Goal: Task Accomplishment & Management: Manage account settings

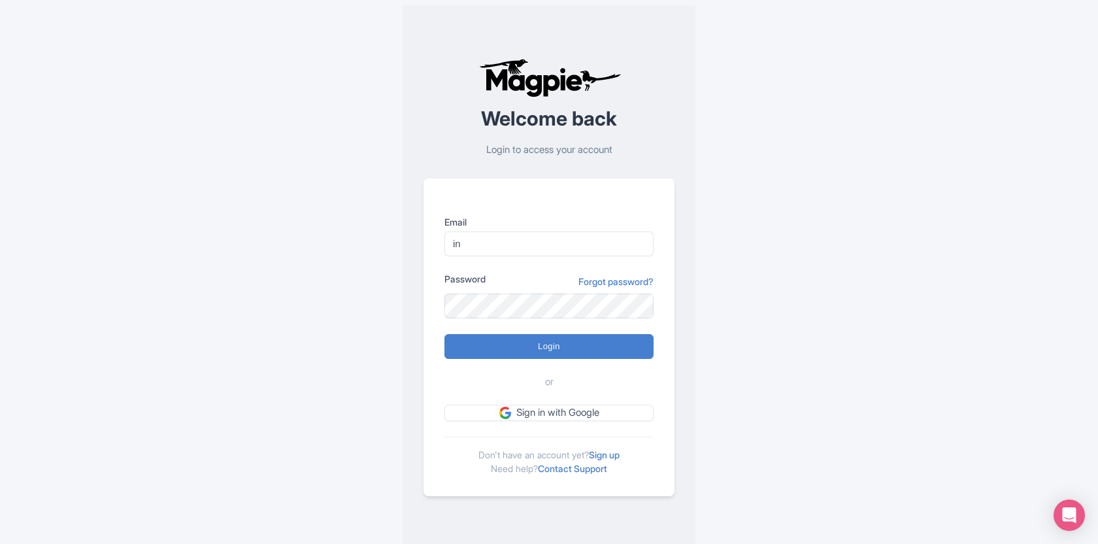
type input "i"
type input "[EMAIL_ADDRESS][DOMAIN_NAME]"
type input "Logging in..."
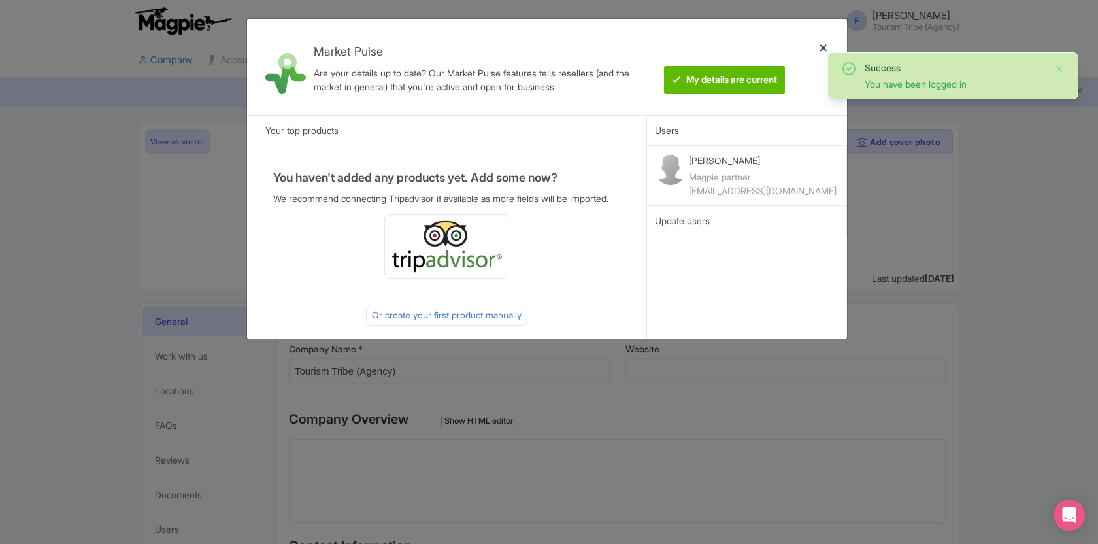
click at [826, 45] on div at bounding box center [823, 66] width 31 height 75
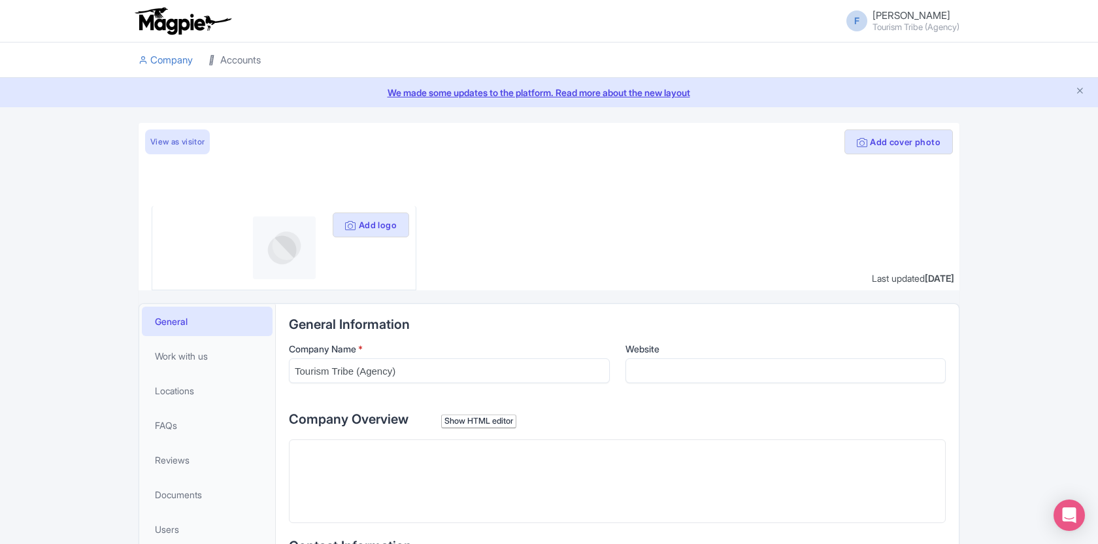
click at [226, 59] on link "Accounts" at bounding box center [235, 60] width 52 height 36
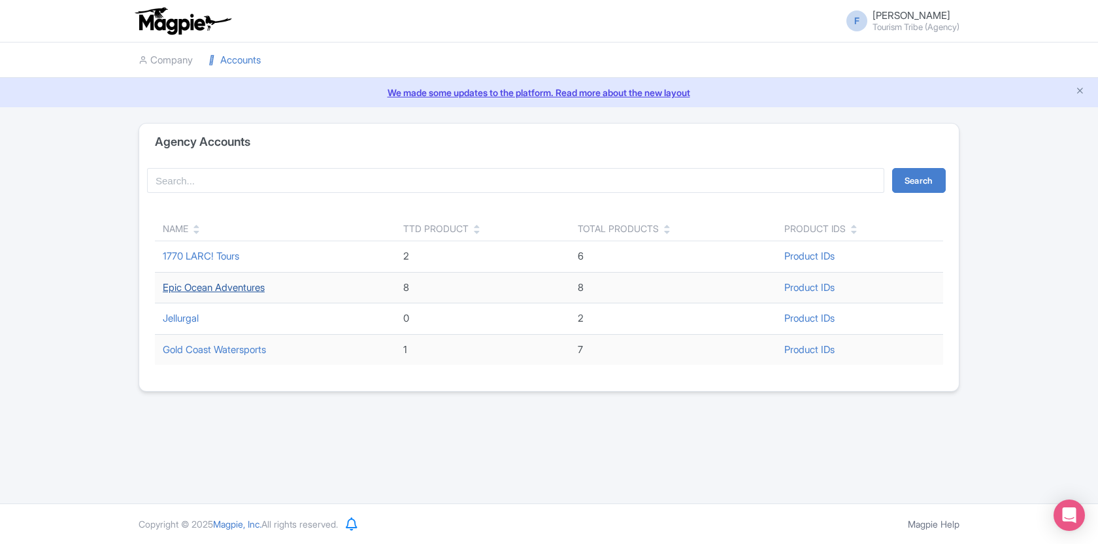
click at [195, 285] on link "Epic Ocean Adventures" at bounding box center [214, 287] width 102 height 12
click at [188, 254] on link "1770 LARC! Tours" at bounding box center [201, 256] width 76 height 12
click at [911, 23] on small "Tourism Tribe (Agency)" at bounding box center [916, 27] width 87 height 8
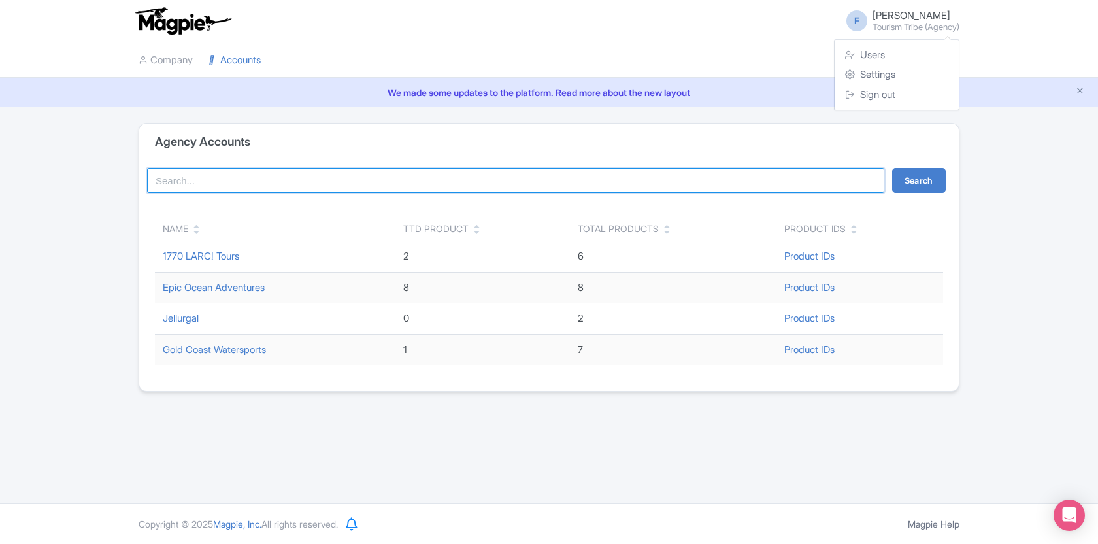
click at [378, 177] on input "search" at bounding box center [515, 180] width 737 height 25
type input "local adventures"
click at [892, 168] on button "Search" at bounding box center [919, 180] width 54 height 25
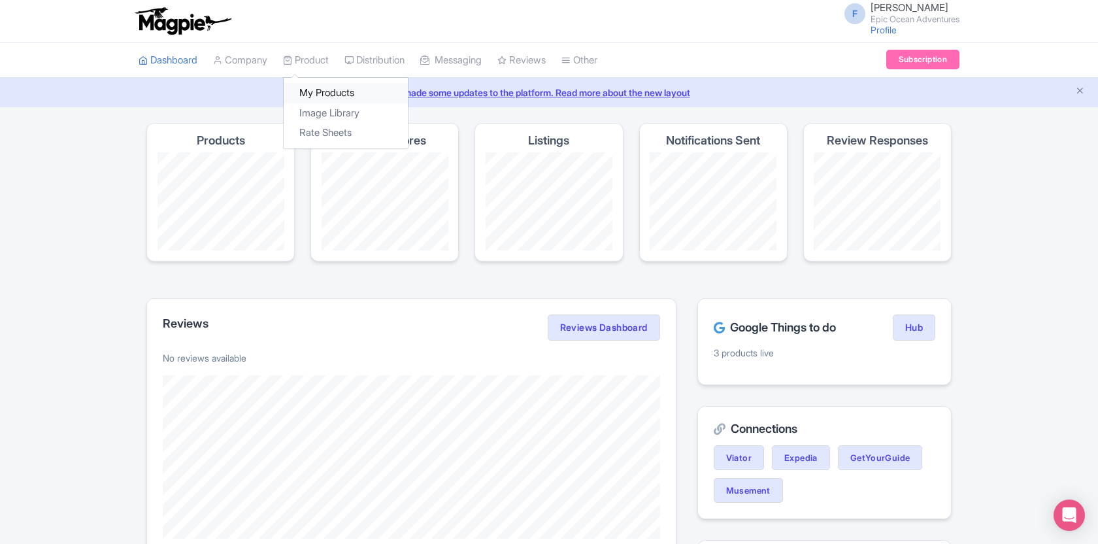
click at [315, 89] on link "My Products" at bounding box center [346, 93] width 124 height 20
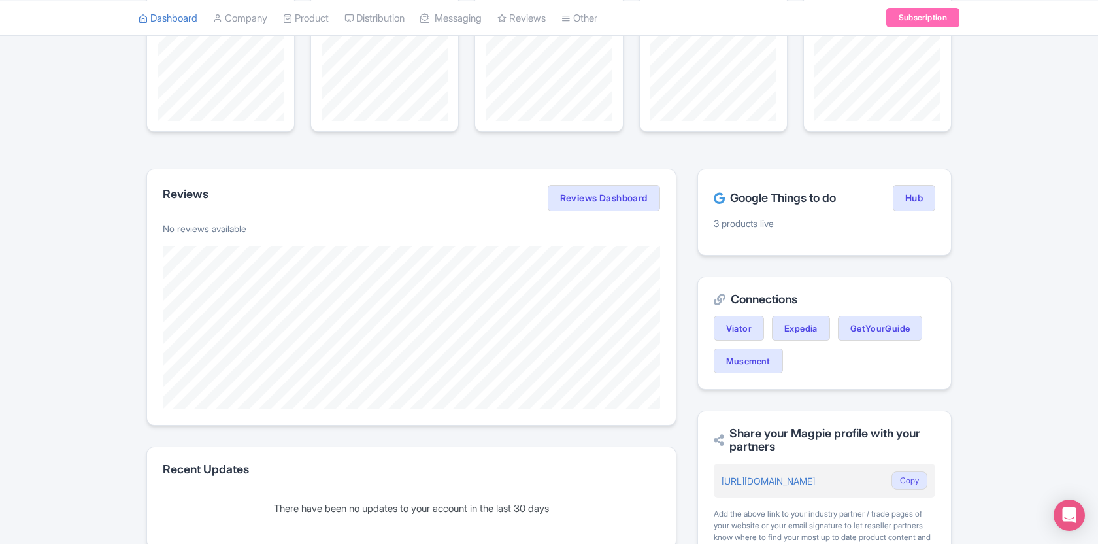
scroll to position [136, 0]
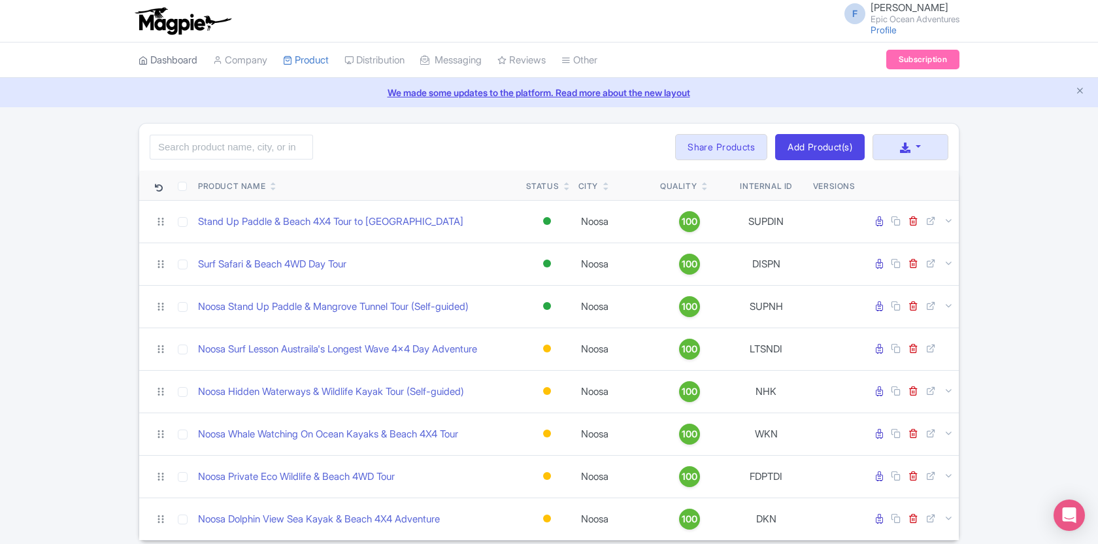
click at [190, 65] on link "Dashboard" at bounding box center [168, 60] width 59 height 36
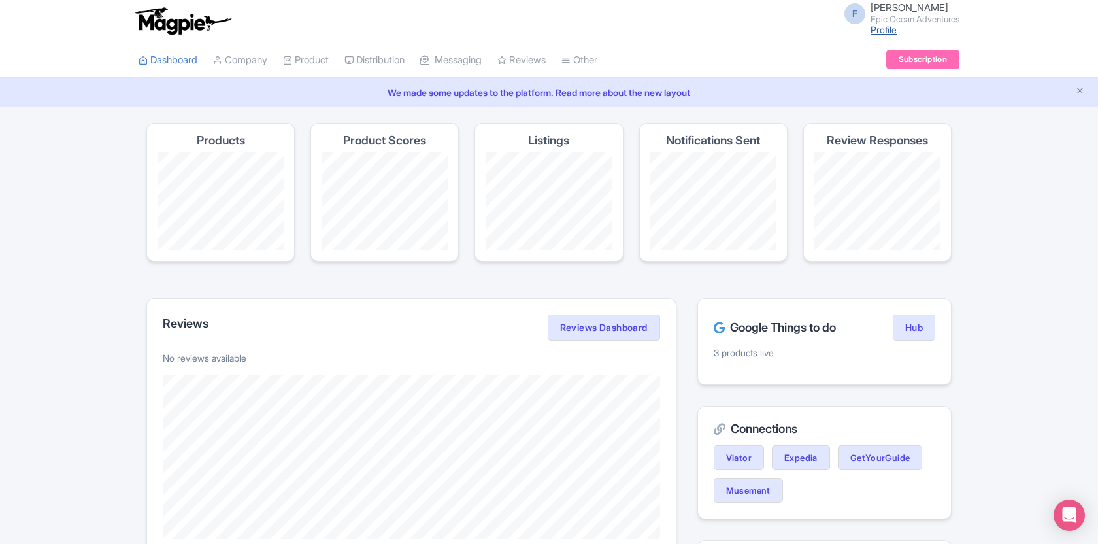
click at [879, 30] on link "Profile" at bounding box center [884, 29] width 26 height 11
click at [893, 12] on span "[PERSON_NAME]" at bounding box center [910, 7] width 78 height 12
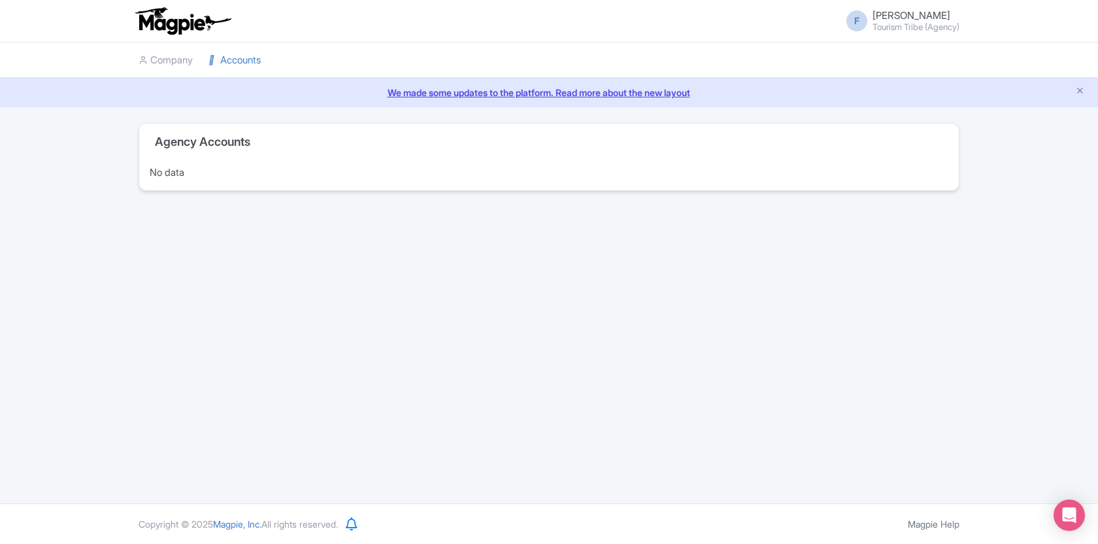
click at [876, 16] on span "[PERSON_NAME]" at bounding box center [912, 15] width 78 height 12
click at [871, 93] on link "Sign out" at bounding box center [897, 95] width 124 height 20
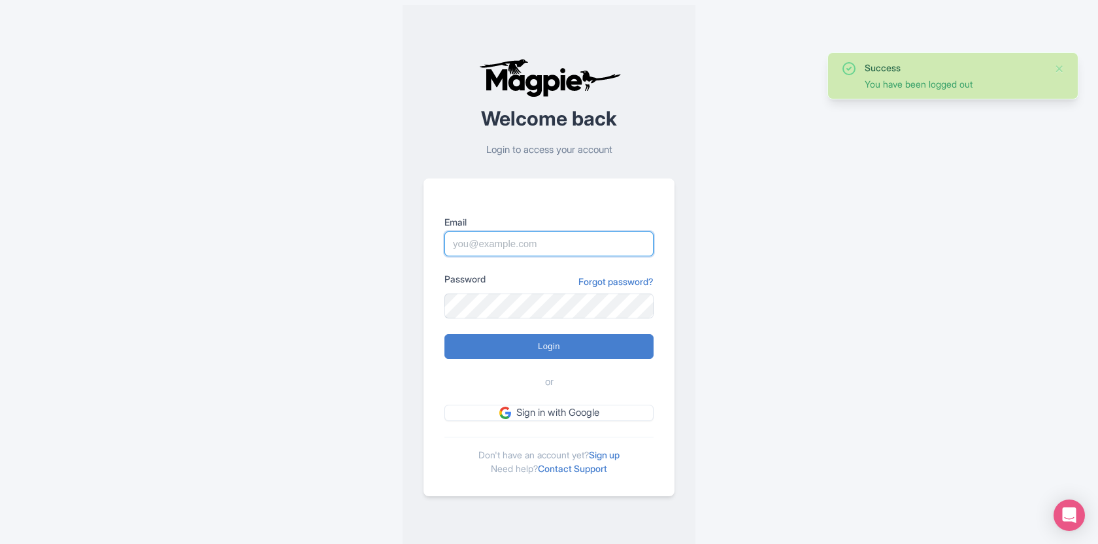
click at [488, 245] on input "Email" at bounding box center [549, 243] width 209 height 25
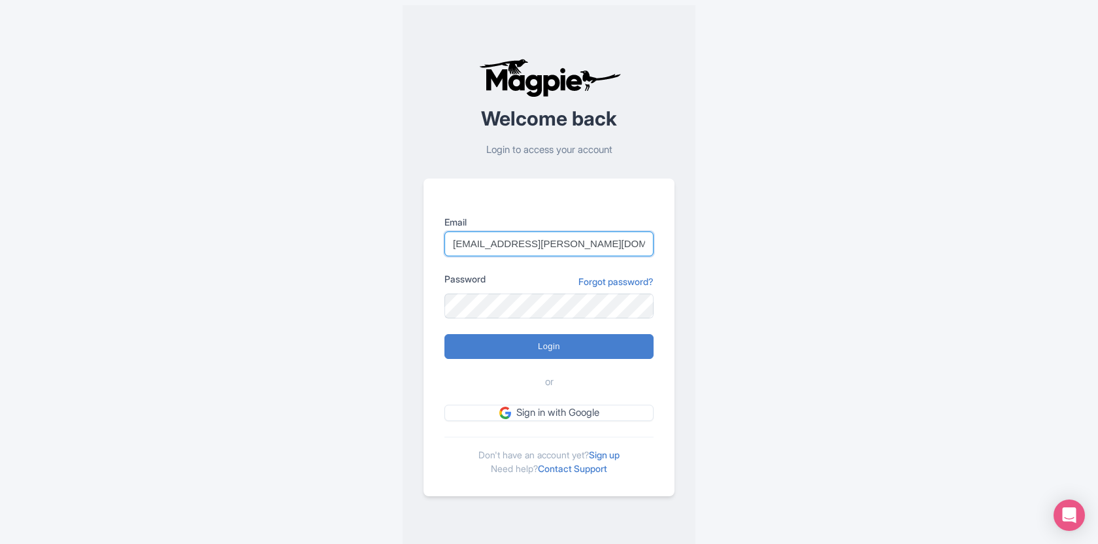
type input "[EMAIL_ADDRESS][PERSON_NAME][DOMAIN_NAME]"
type input "Logging in..."
click at [496, 244] on input "fabienne@wintle.com.au" at bounding box center [549, 243] width 209 height 25
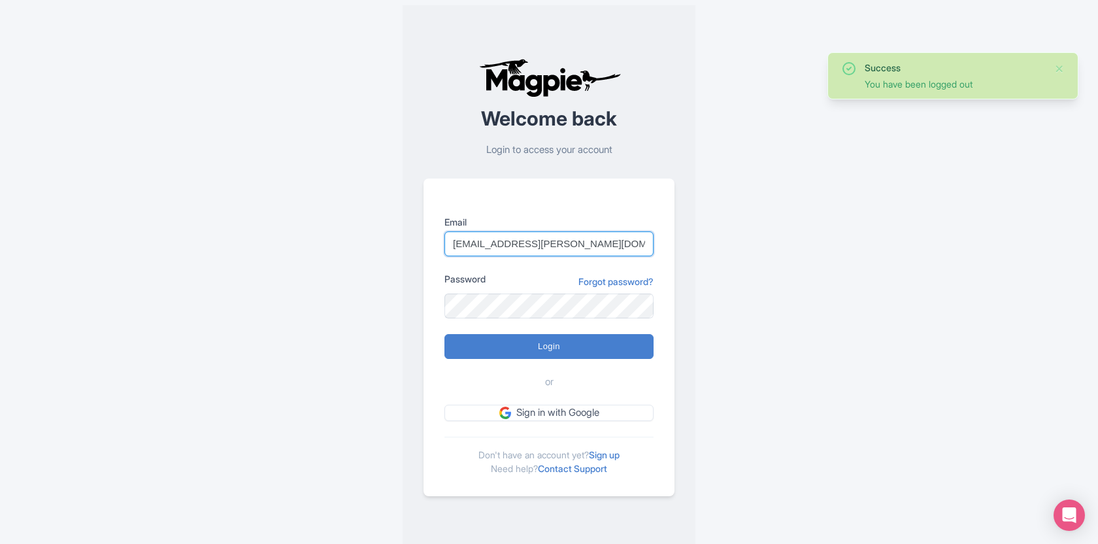
click at [468, 240] on input "[EMAIL_ADDRESS][PERSON_NAME][DOMAIN_NAME]" at bounding box center [549, 243] width 209 height 25
type input "help@tourismtribe.com"
type input "Logging in..."
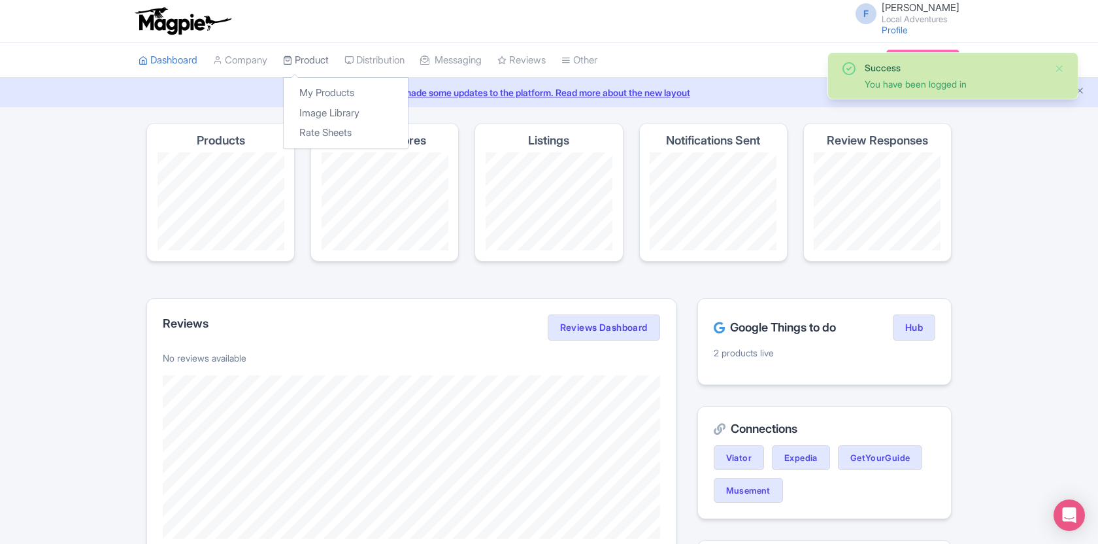
click at [318, 59] on link "Product" at bounding box center [306, 60] width 46 height 36
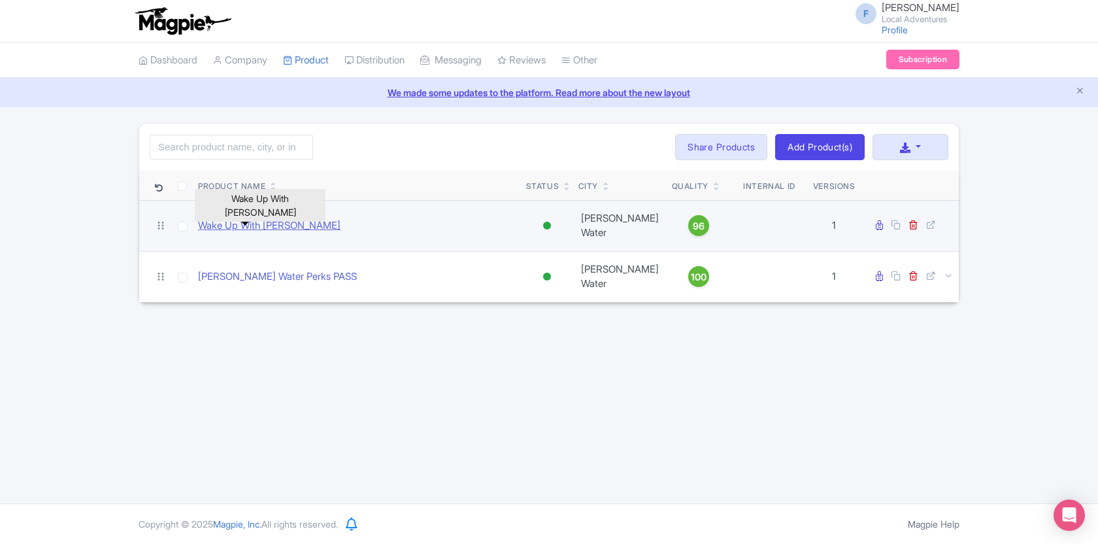
click at [240, 220] on link "Wake Up With [PERSON_NAME]" at bounding box center [269, 225] width 143 height 15
